Goal: Task Accomplishment & Management: Complete application form

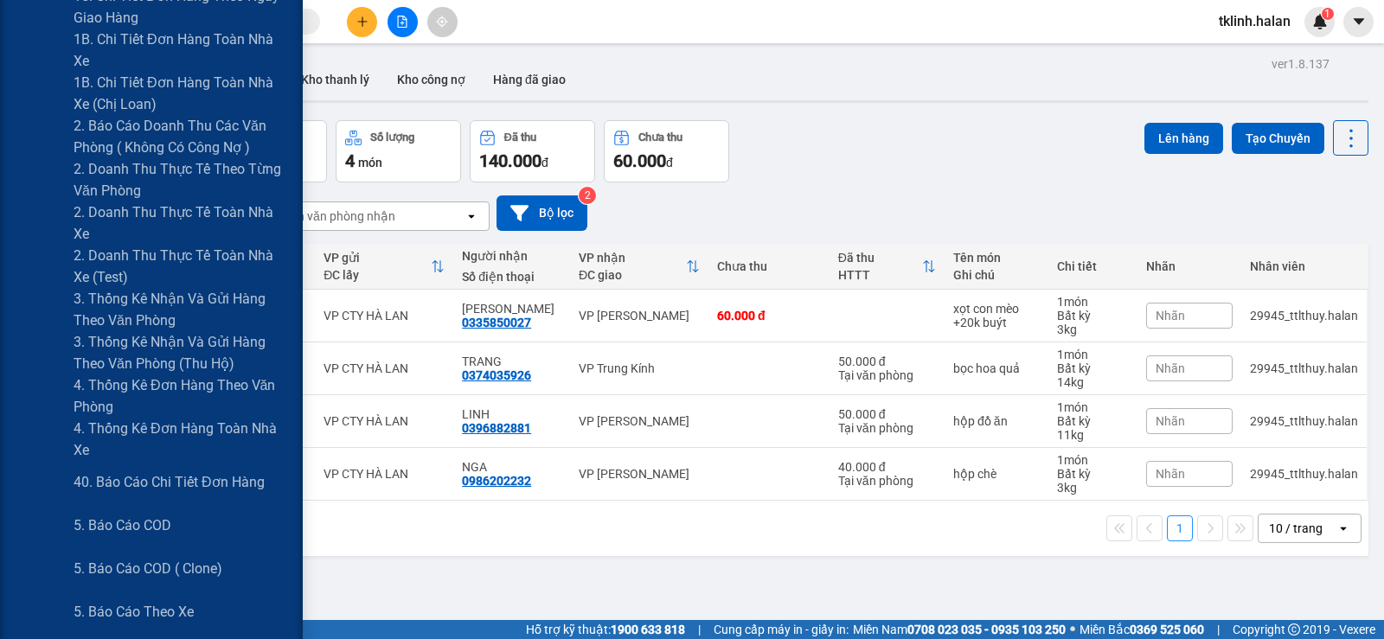
scroll to position [519, 0]
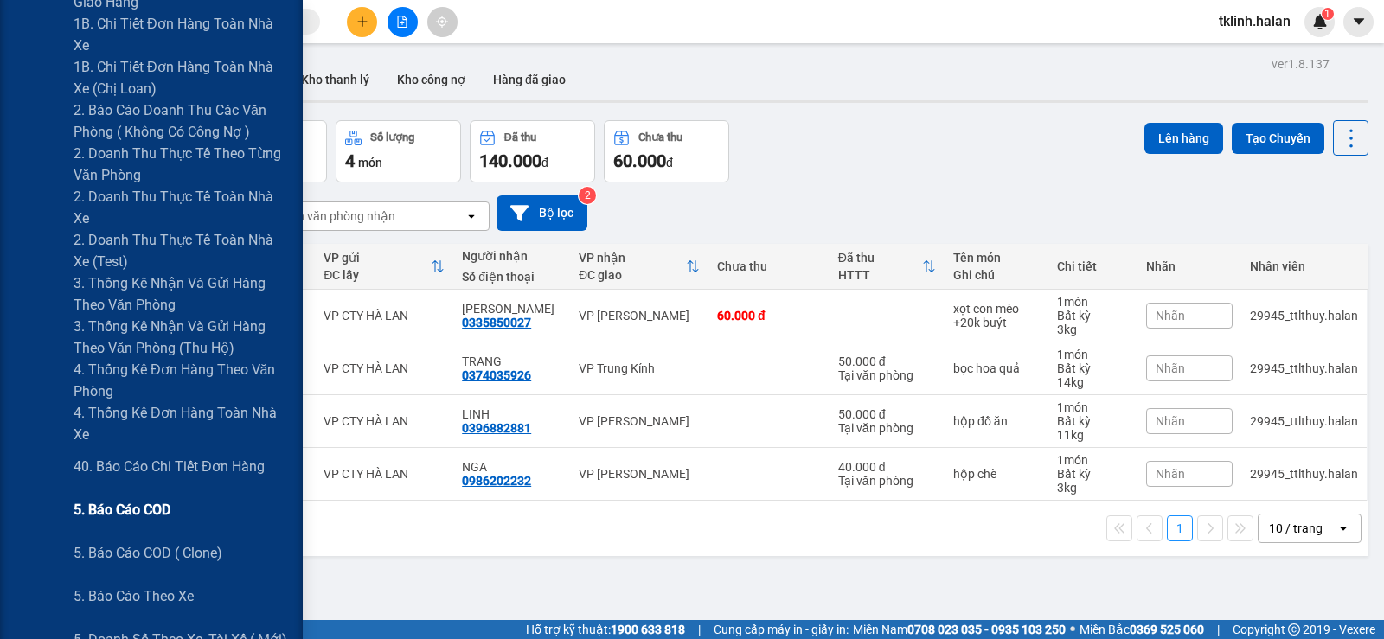
click at [151, 509] on span "5. Báo cáo COD" at bounding box center [122, 510] width 97 height 22
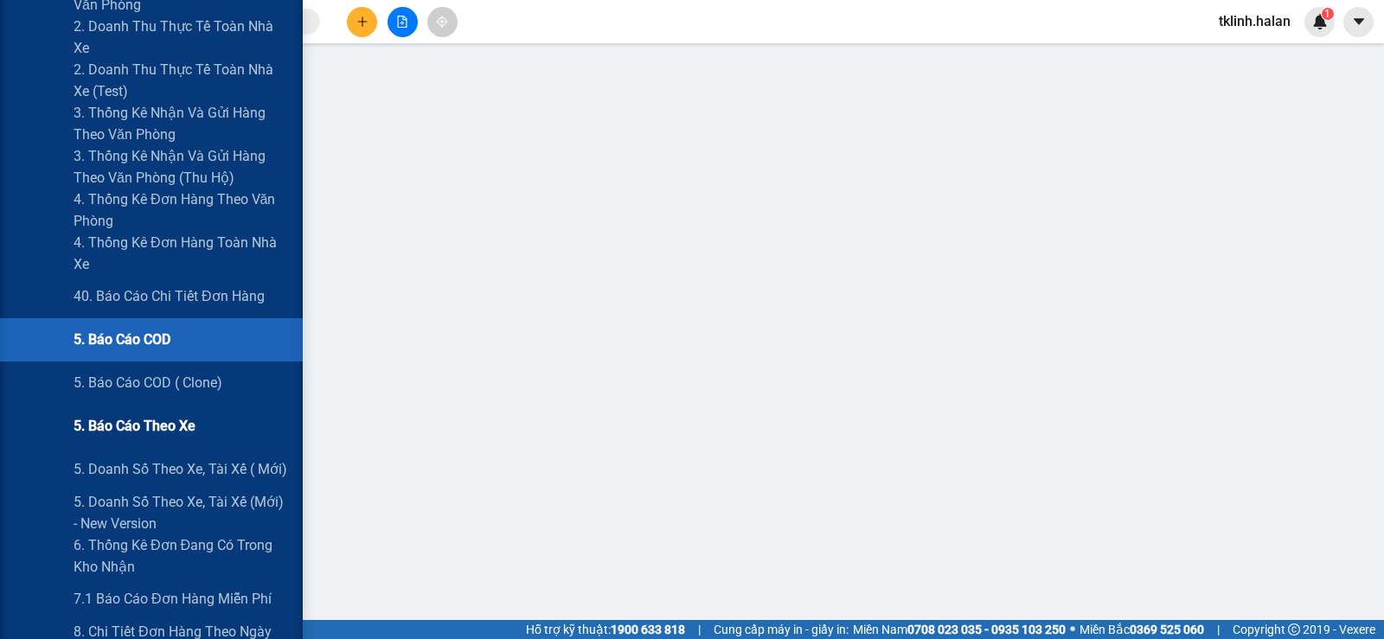
scroll to position [692, 0]
click at [152, 339] on span "5. Báo cáo COD" at bounding box center [122, 337] width 97 height 22
click at [160, 334] on span "5. Báo cáo COD" at bounding box center [122, 337] width 97 height 22
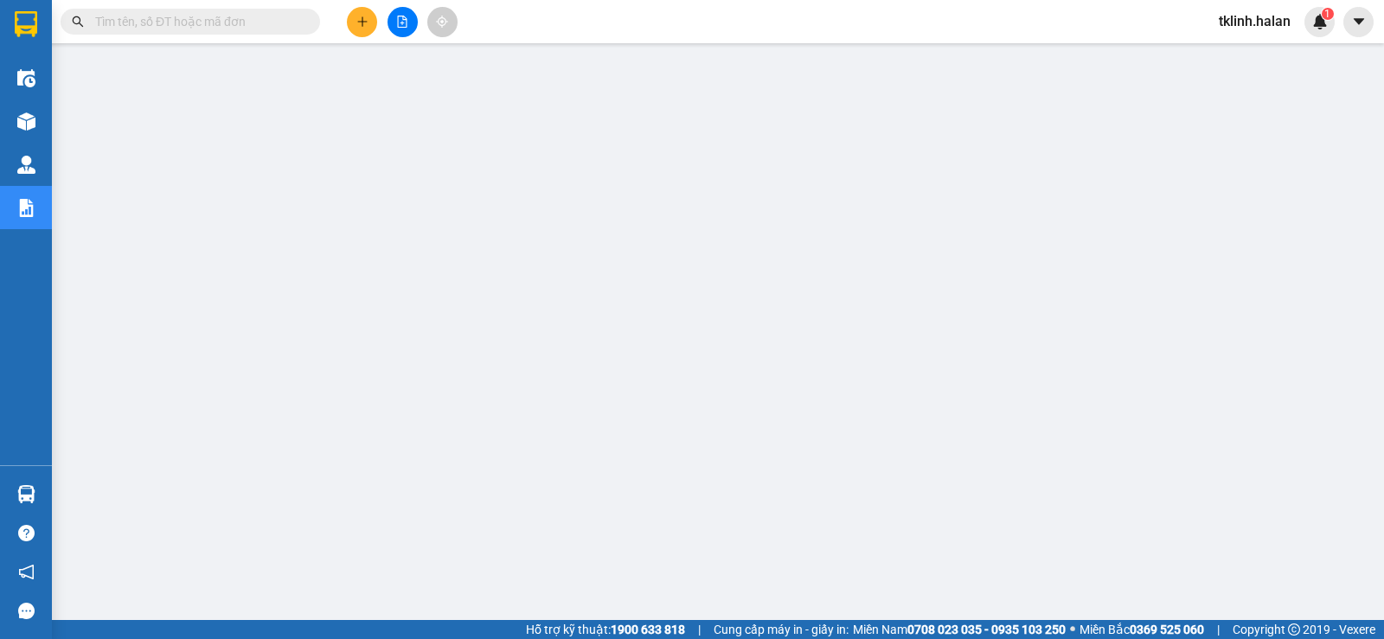
click at [195, 17] on input "text" at bounding box center [197, 21] width 204 height 19
paste input "NVC0908250798"
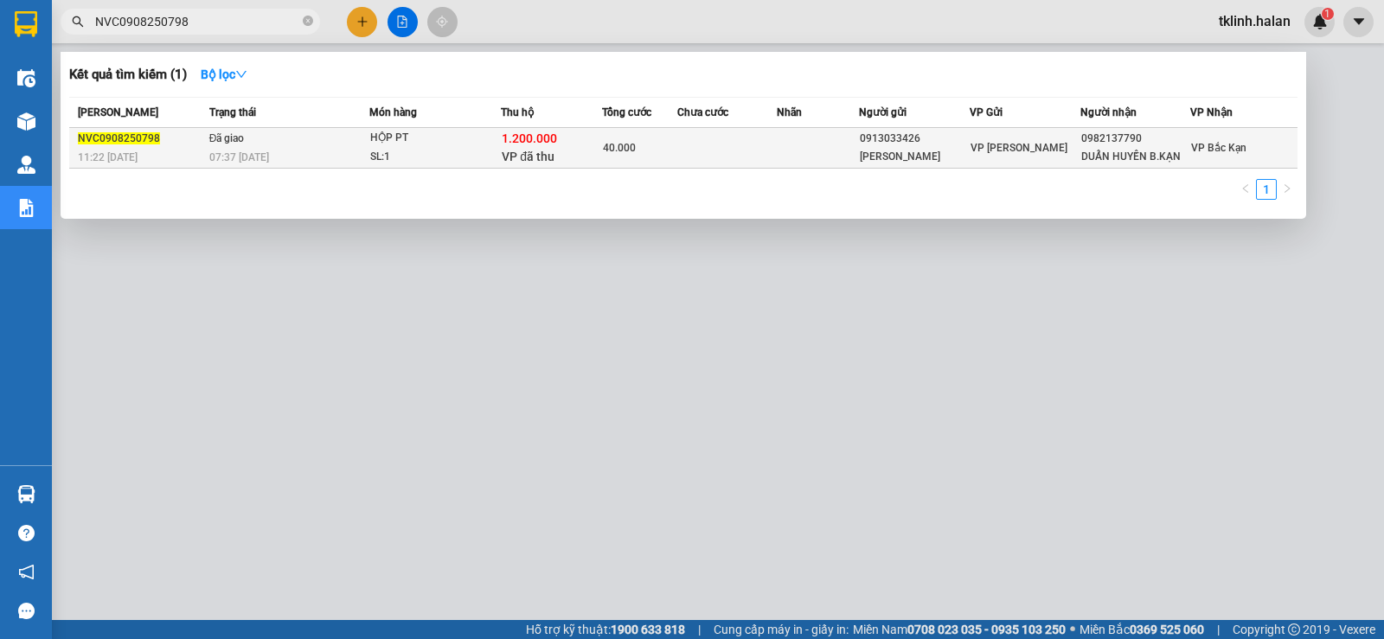
type input "NVC0908250798"
click at [112, 144] on span "NVC0908250798" at bounding box center [119, 138] width 82 height 12
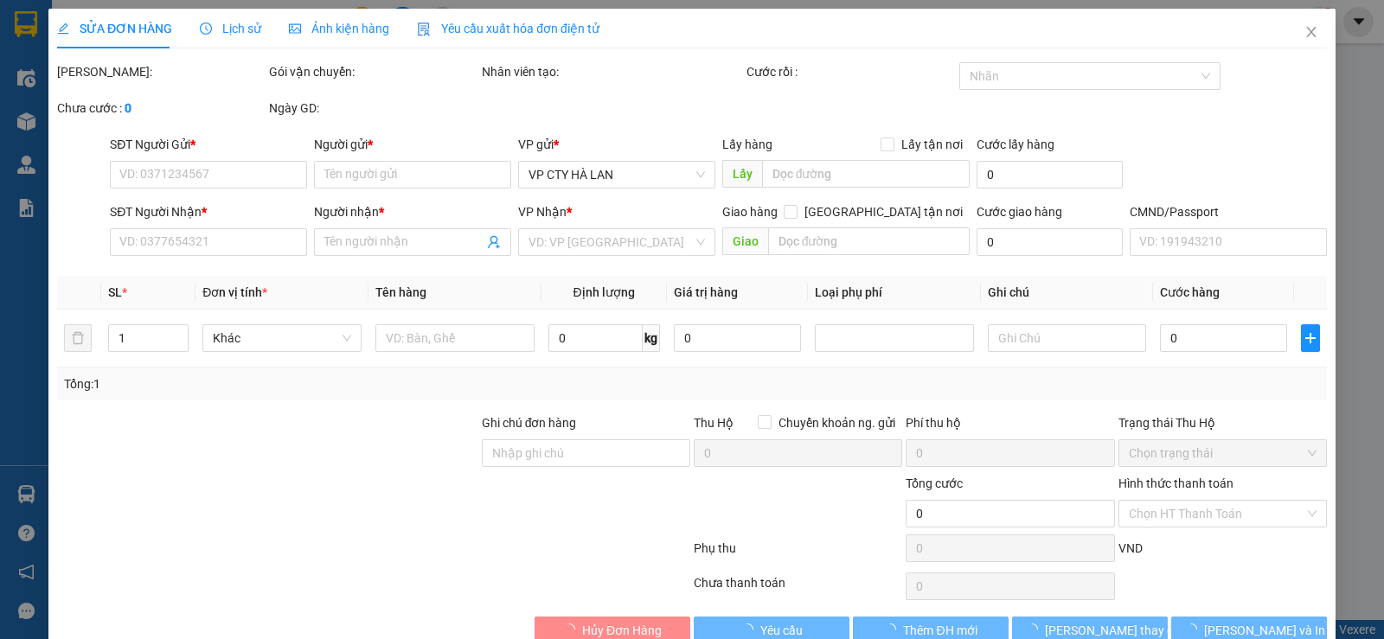
type input "0913033426"
type input "ANH HẢI"
type input "0982137790"
type input "DUẨN HUYỀN B.KẠN"
checkbox input "true"
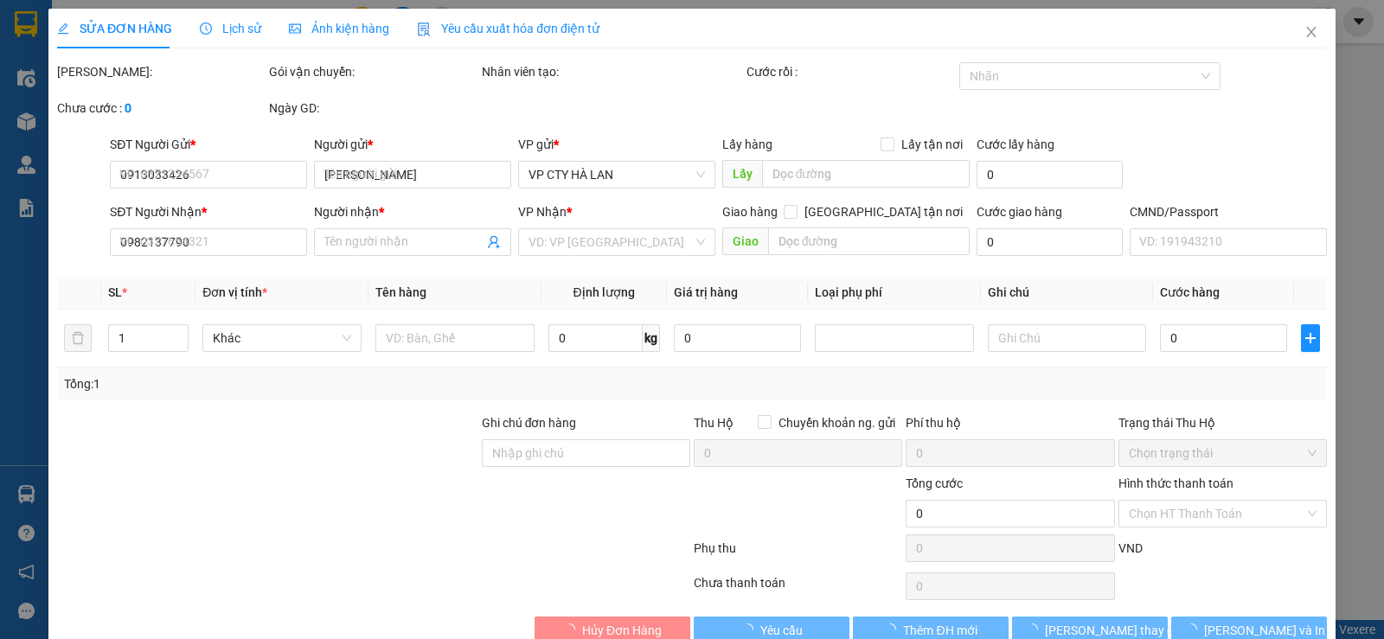
type input "1.200.000"
type input "30.000"
type input "40.000"
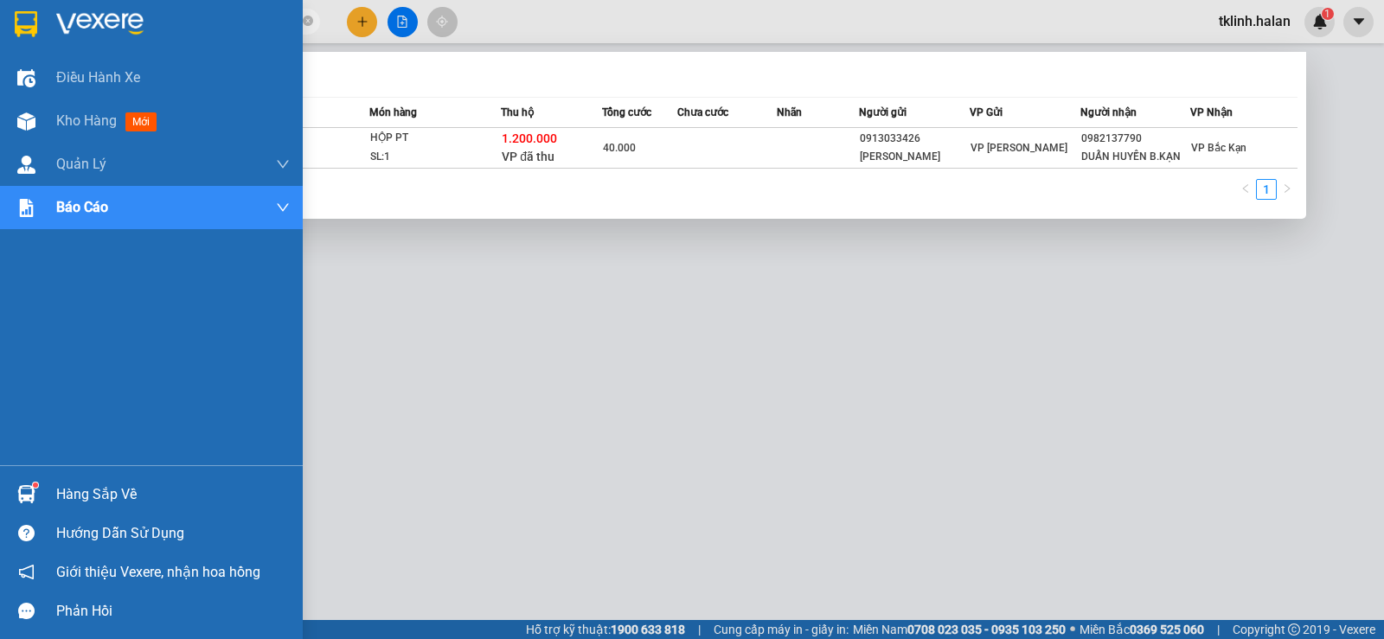
drag, startPoint x: 205, startPoint y: 22, endPoint x: 39, endPoint y: 35, distance: 166.5
click at [39, 35] on section "Kết quả tìm kiếm ( 1 ) Bộ lọc Mã ĐH Trạng thái Món hàng Thu hộ Tổng cước Chưa c…" at bounding box center [692, 319] width 1384 height 639
paste input "TKC1108251065"
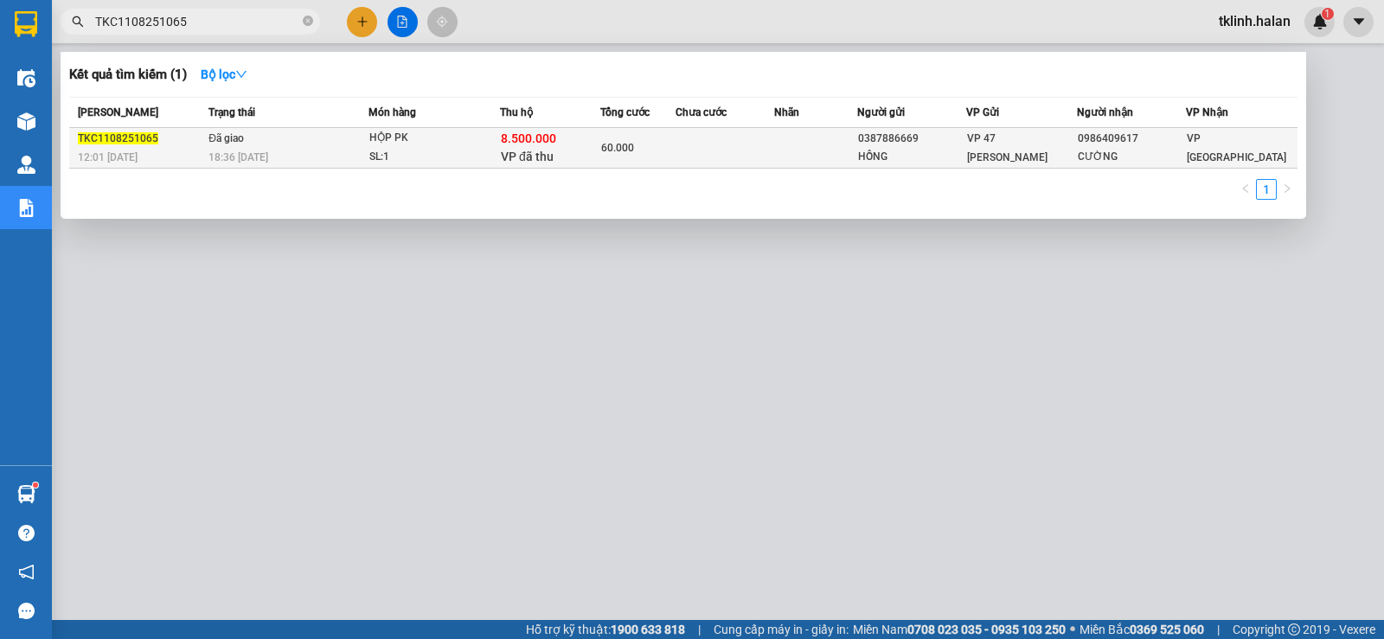
type input "TKC1108251065"
click at [125, 146] on div "TKC1108251065" at bounding box center [140, 139] width 125 height 18
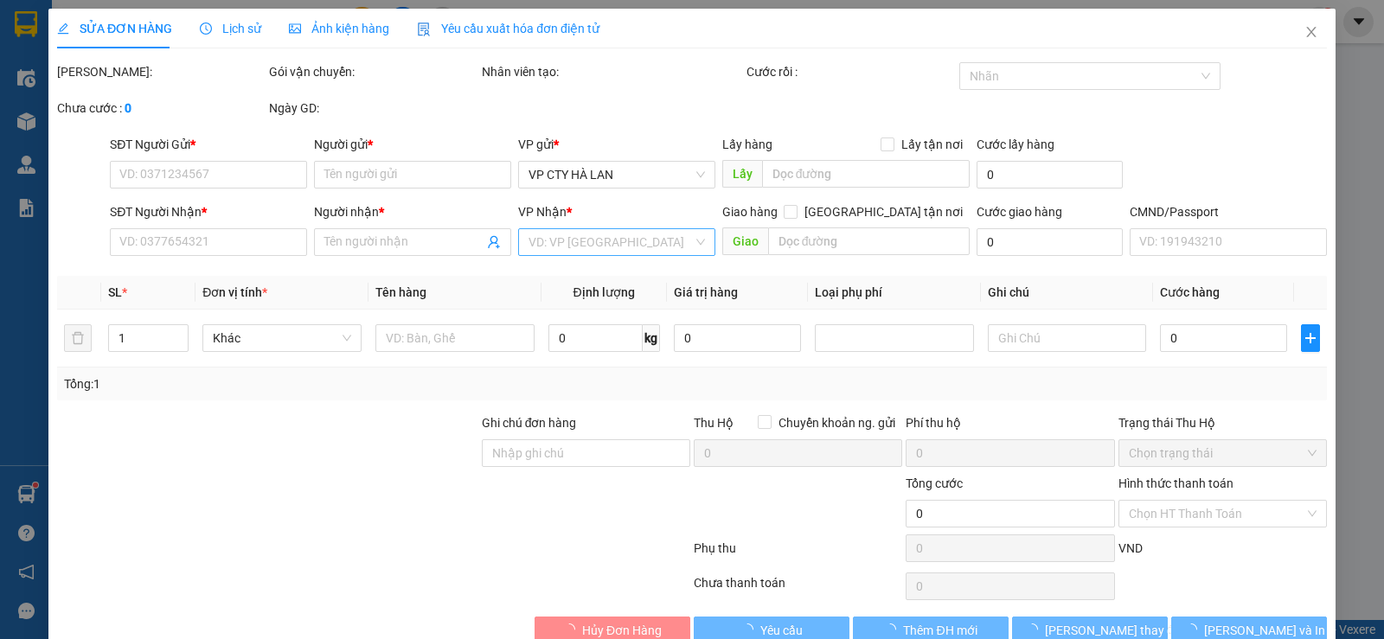
type input "0387886669"
type input "HỒNG"
type input "0986409617"
type input "CƯỜNG"
checkbox input "true"
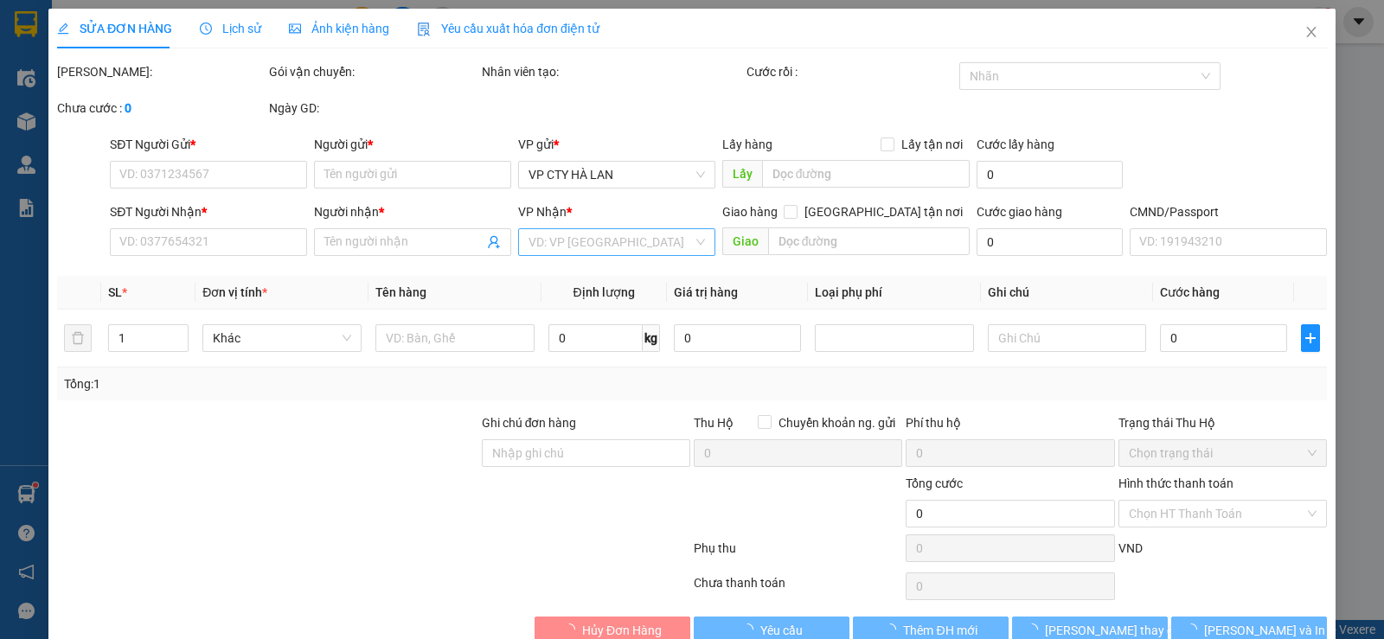
type input "8.500.000"
type input "60.000"
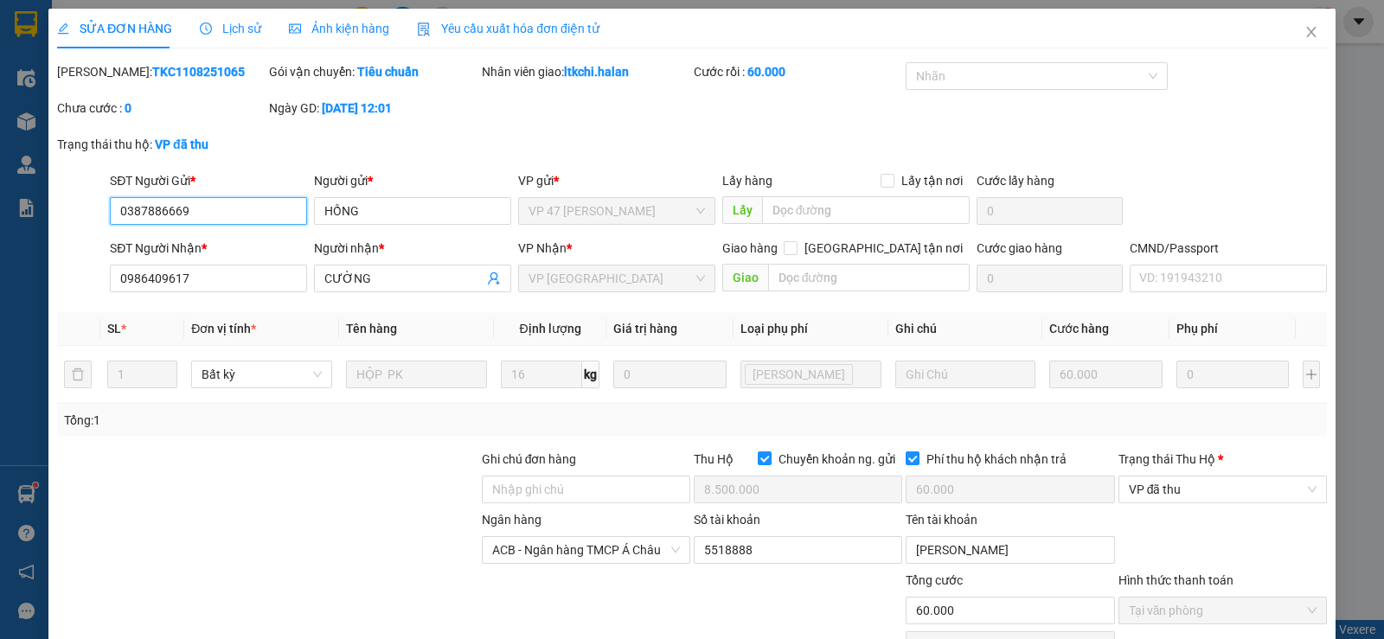
drag, startPoint x: 201, startPoint y: 213, endPoint x: 120, endPoint y: 215, distance: 80.5
click at [120, 215] on input "0387886669" at bounding box center [208, 211] width 197 height 28
click at [618, 121] on div "Mã ĐH: TKC1108251065 Gói vận chuyển: Tiêu chuẩn Nhân viên giao: ltkchi.halan Cư…" at bounding box center [691, 98] width 1273 height 73
